Goal: Navigation & Orientation: Find specific page/section

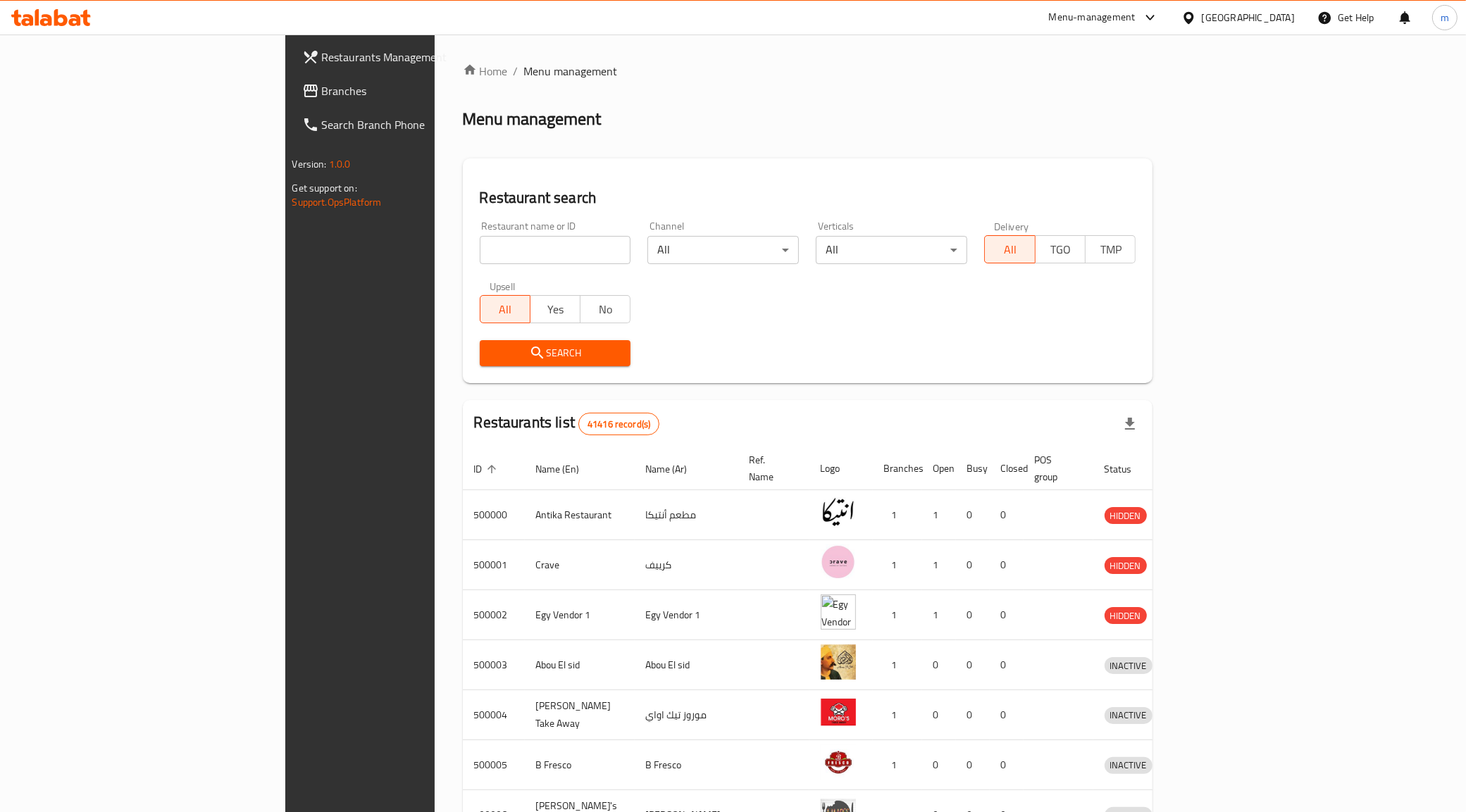
click at [322, 93] on span "Branches" at bounding box center [421, 91] width 197 height 17
